Goal: Submit feedback/report problem

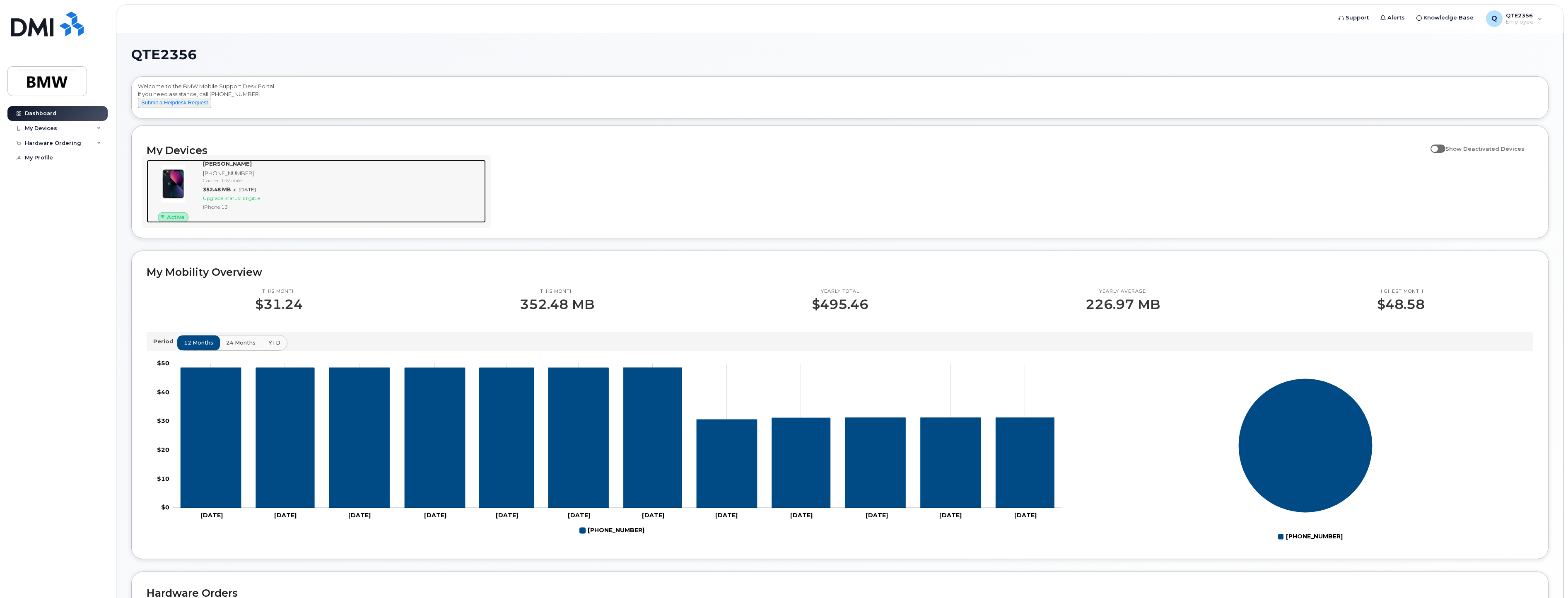
click at [177, 221] on span "Active" at bounding box center [175, 217] width 18 height 8
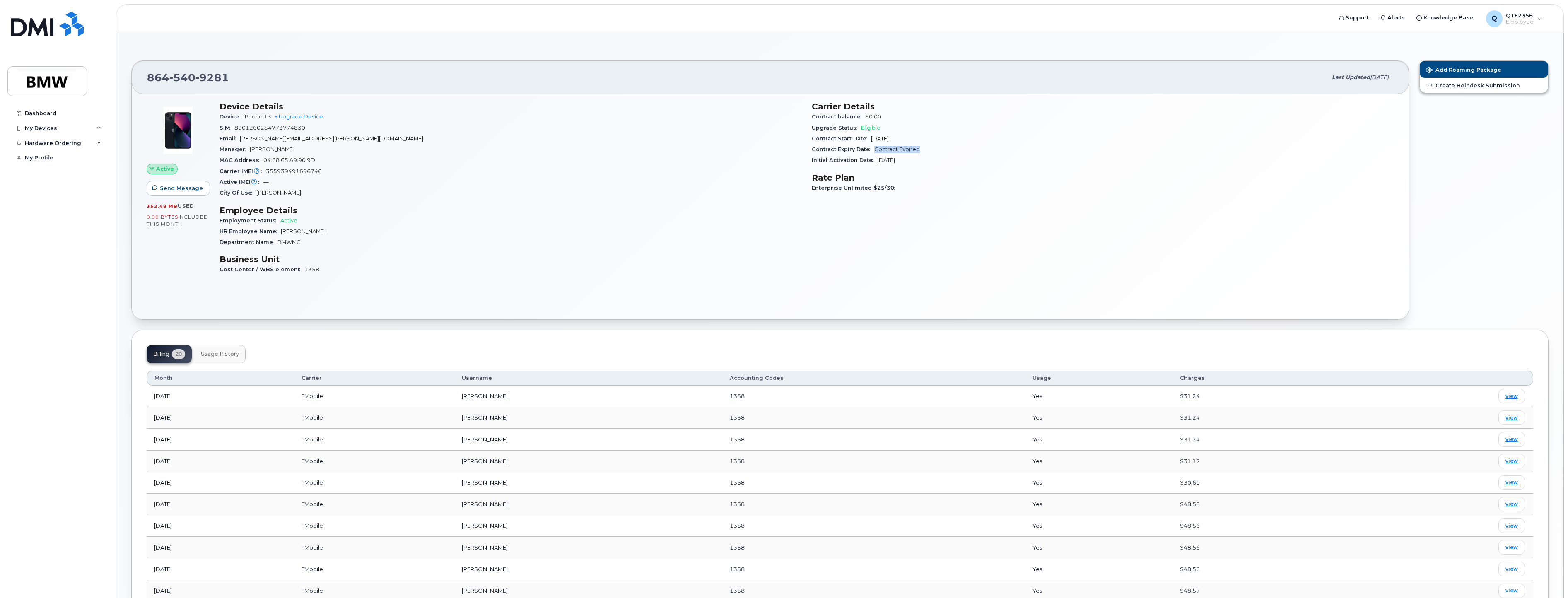
drag, startPoint x: 920, startPoint y: 150, endPoint x: 875, endPoint y: 148, distance: 45.0
click at [875, 148] on div "Contract Expiry Date Contract Expired" at bounding box center [1103, 150] width 582 height 10
click at [1457, 87] on link "Create Helpdesk Submission" at bounding box center [1483, 86] width 129 height 15
